Goal: Information Seeking & Learning: Understand process/instructions

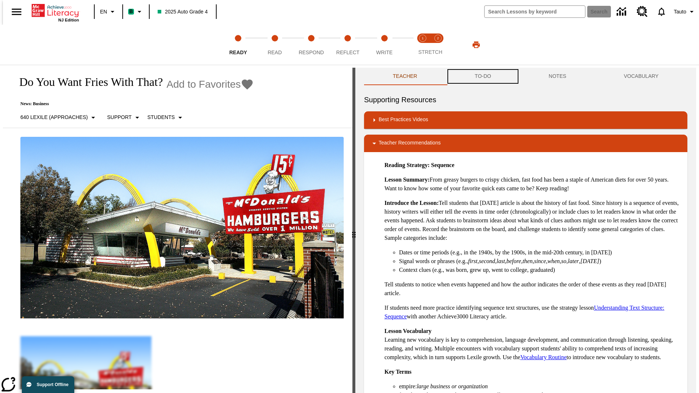
click at [483, 76] on button "TO-DO" at bounding box center [483, 76] width 74 height 17
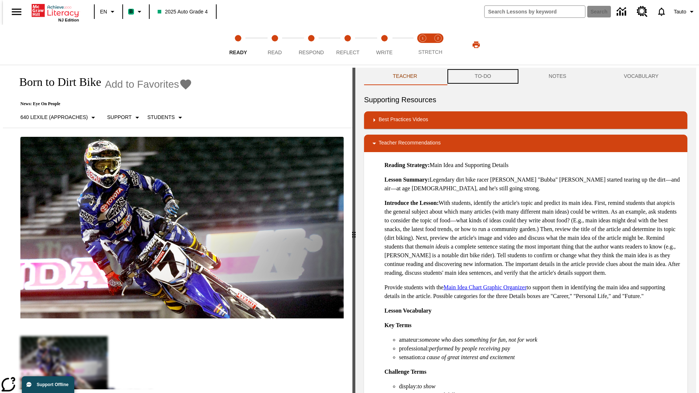
click at [483, 76] on button "TO-DO" at bounding box center [483, 76] width 74 height 17
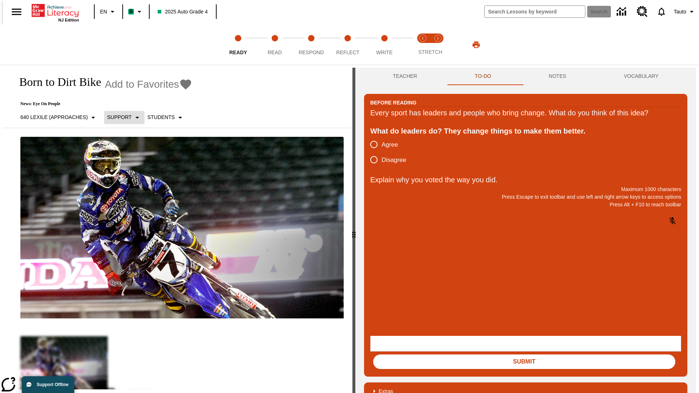
click at [121, 117] on p "Support" at bounding box center [119, 118] width 24 height 8
click at [129, 160] on p "Support" at bounding box center [128, 160] width 43 height 8
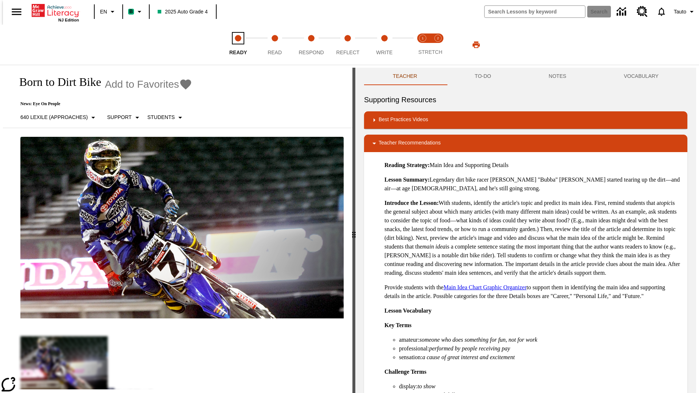
click at [238, 45] on span "Ready" at bounding box center [238, 49] width 18 height 13
click at [483, 76] on button "TO-DO" at bounding box center [483, 76] width 74 height 17
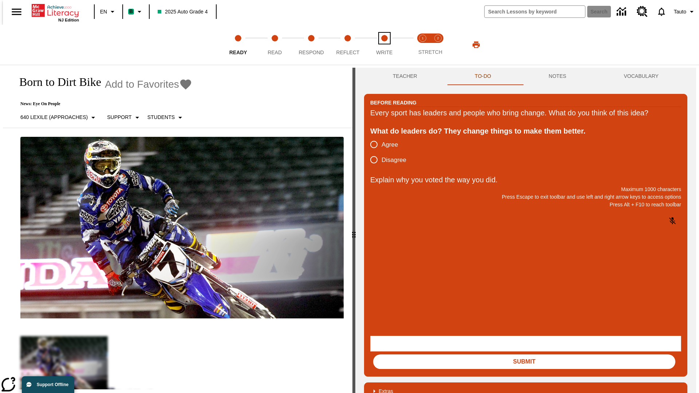
click at [384, 45] on span "Write" at bounding box center [384, 49] width 16 height 13
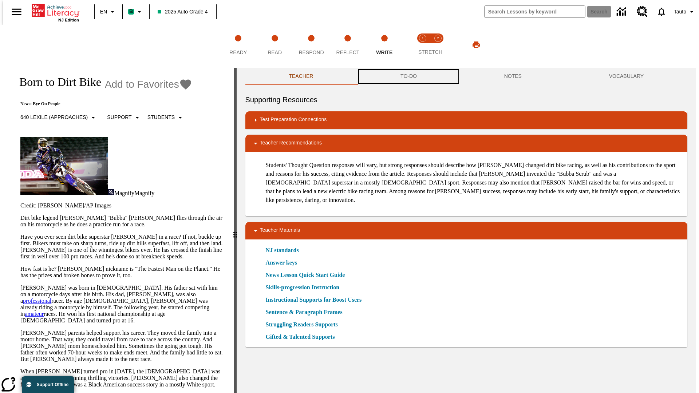
scroll to position [0, 0]
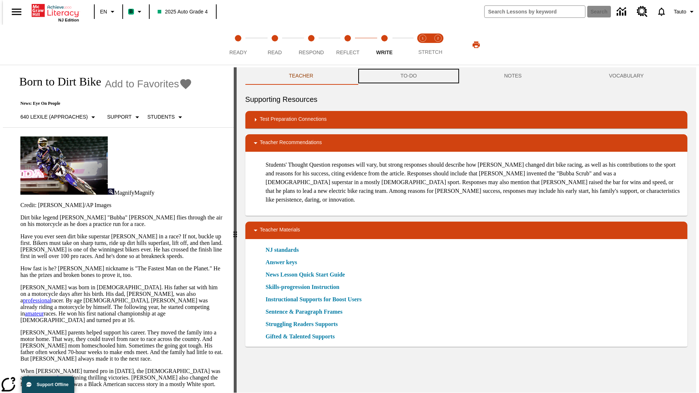
click at [408, 76] on button "TO-DO" at bounding box center [409, 75] width 104 height 17
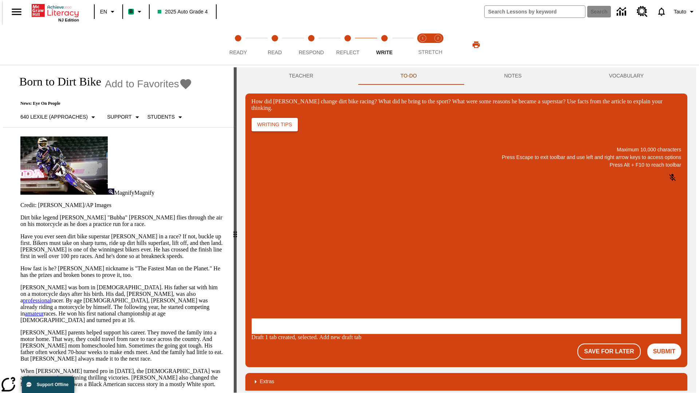
scroll to position [0, 0]
